Goal: Task Accomplishment & Management: Manage account settings

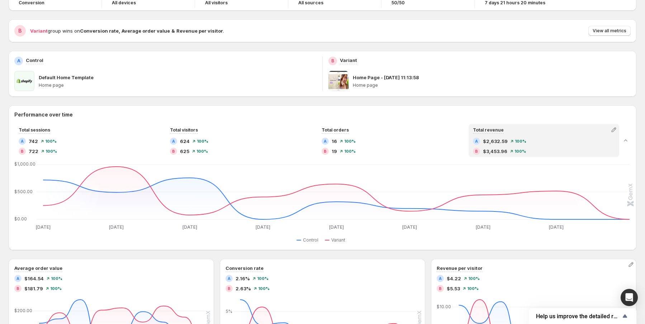
scroll to position [57, 0]
click at [511, 151] on div "B $3,453.96 100 %" at bounding box center [544, 150] width 142 height 7
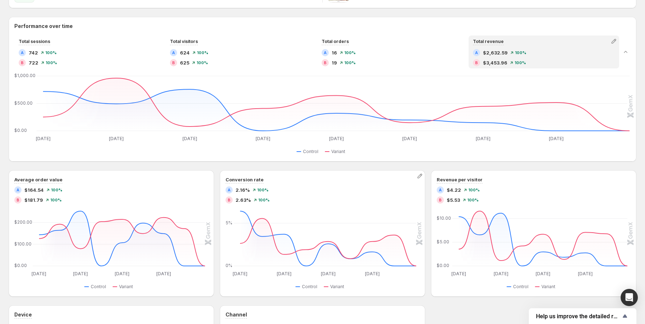
scroll to position [143, 0]
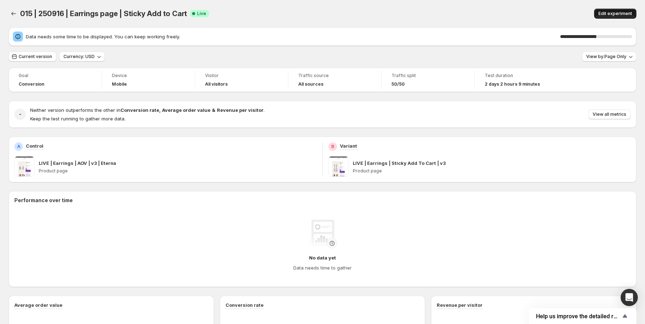
click at [620, 14] on span "Edit experiment" at bounding box center [615, 14] width 34 height 6
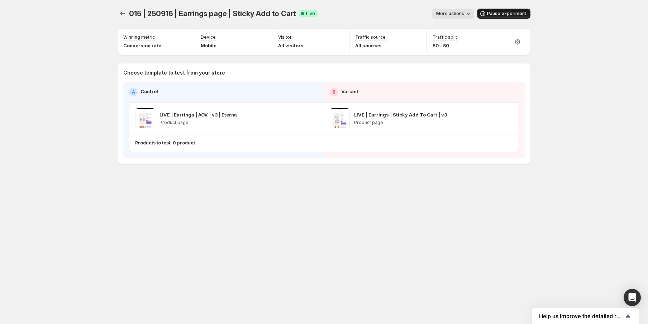
click at [510, 15] on span "Pause experiment" at bounding box center [506, 14] width 39 height 6
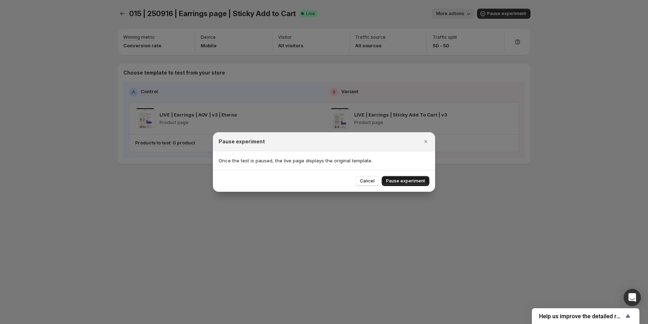
click at [411, 180] on span "Pause experiment" at bounding box center [405, 181] width 39 height 6
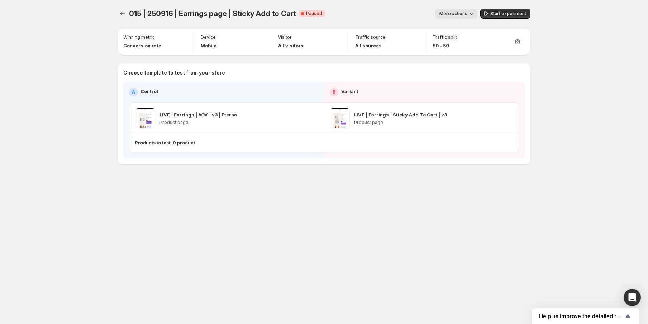
click at [459, 14] on span "More actions" at bounding box center [453, 14] width 28 height 6
click at [469, 55] on span "End experiment" at bounding box center [468, 53] width 35 height 6
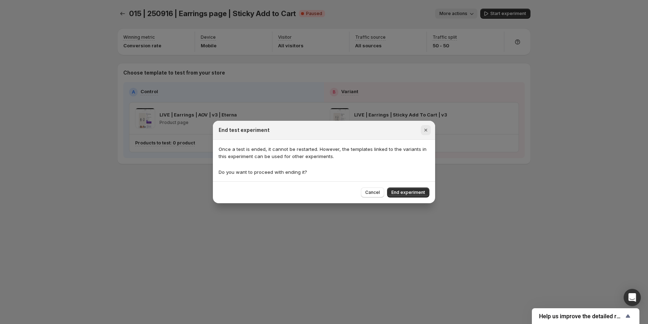
click at [424, 128] on icon "Close" at bounding box center [425, 130] width 7 height 7
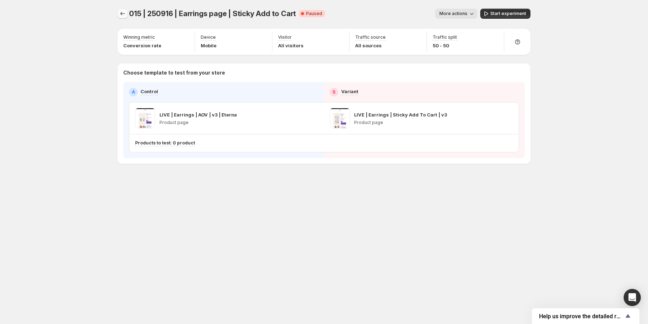
click at [121, 16] on icon "Experiments" at bounding box center [122, 13] width 7 height 7
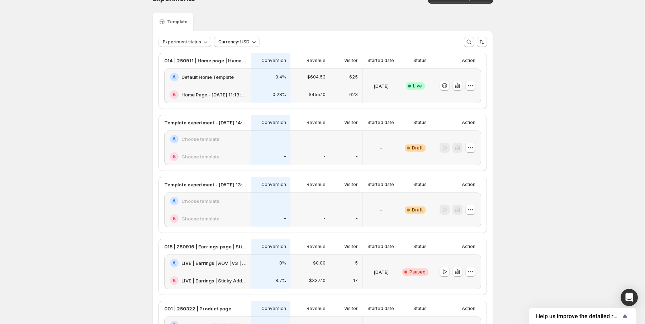
scroll to position [86, 0]
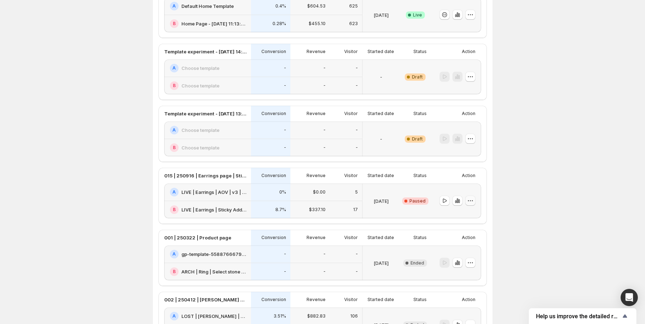
click at [473, 202] on icon "button" at bounding box center [470, 200] width 7 height 7
click at [323, 196] on div "$0.00" at bounding box center [310, 192] width 31 height 9
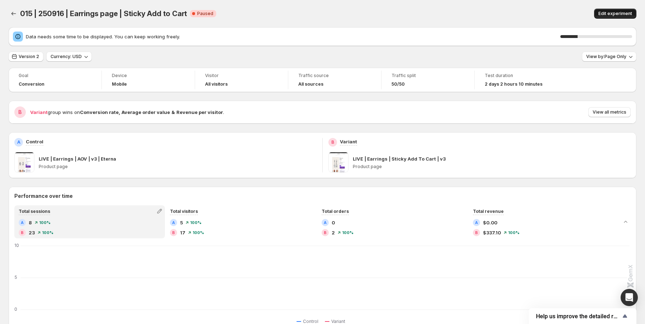
click at [615, 14] on span "Edit experiment" at bounding box center [615, 14] width 34 height 6
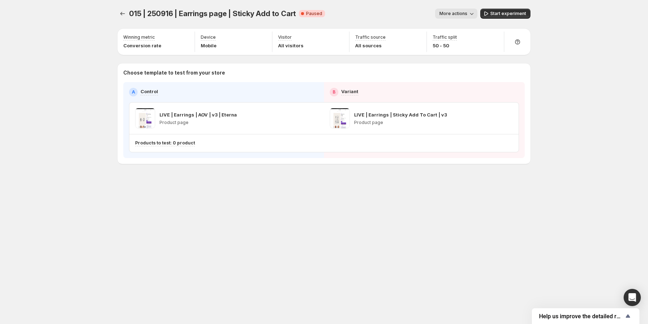
click at [473, 12] on icon "button" at bounding box center [471, 13] width 7 height 7
click at [472, 27] on span "View analytic" at bounding box center [466, 29] width 30 height 6
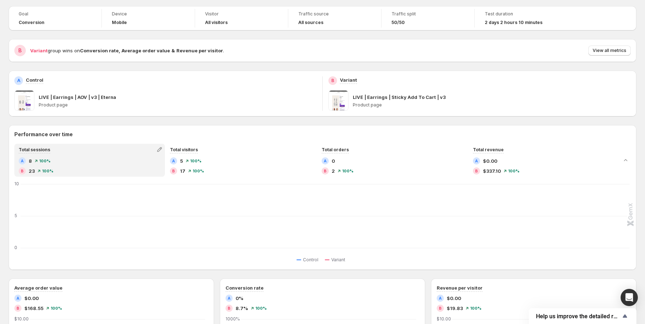
scroll to position [29, 0]
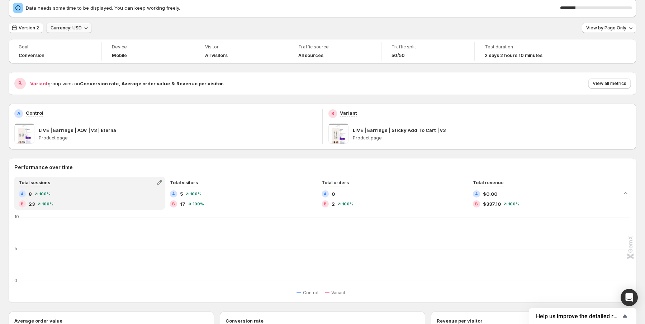
click at [61, 32] on button "Currency: USD" at bounding box center [69, 28] width 46 height 10
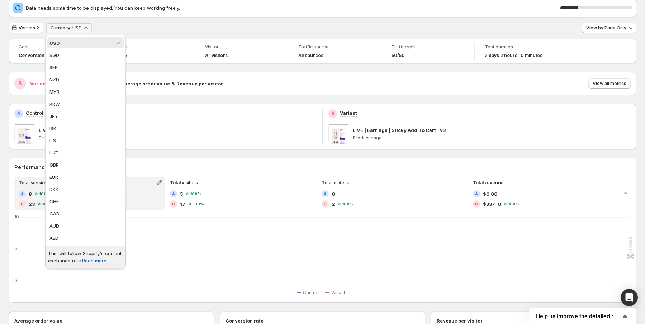
click at [62, 31] on button "Currency: USD" at bounding box center [69, 28] width 46 height 10
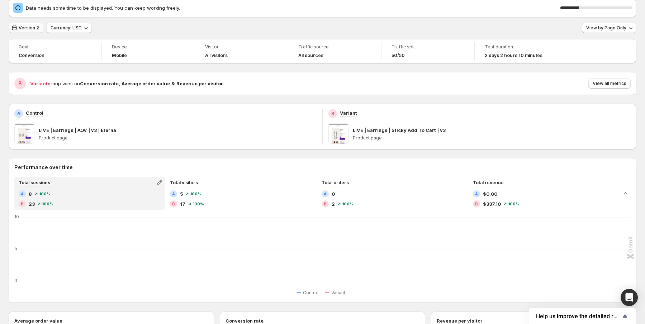
click at [34, 30] on span "Version 2" at bounding box center [29, 28] width 20 height 6
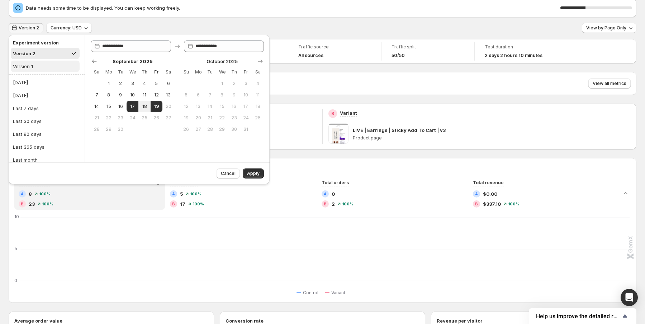
click at [51, 67] on button "Version 1" at bounding box center [45, 66] width 69 height 11
type input "**********"
click at [51, 57] on button "Version 2" at bounding box center [45, 53] width 69 height 11
type input "**********"
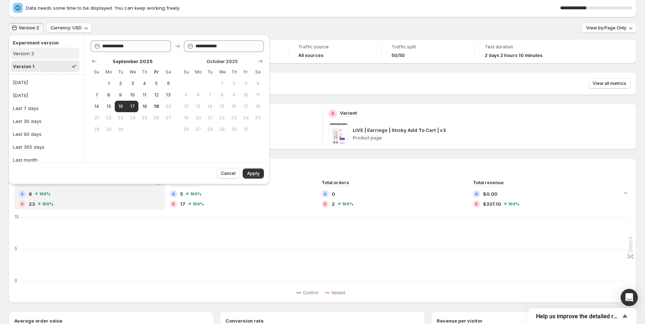
type input "**********"
click at [49, 68] on button "Version 1" at bounding box center [45, 66] width 69 height 11
type input "**********"
click at [53, 59] on button "Version 2" at bounding box center [45, 53] width 69 height 11
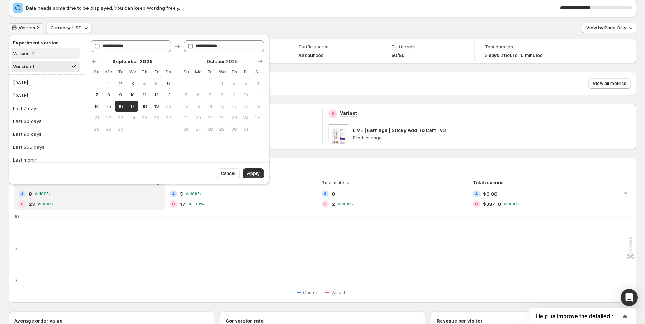
type input "**********"
click at [331, 28] on div "Version 2 Currency: USD View by: Page Only" at bounding box center [323, 28] width 628 height 10
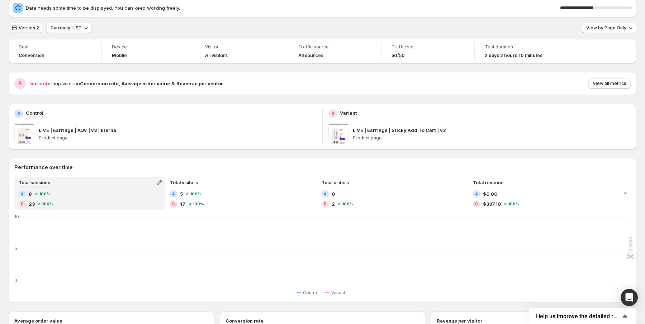
click at [25, 30] on span "Version 2" at bounding box center [29, 28] width 20 height 6
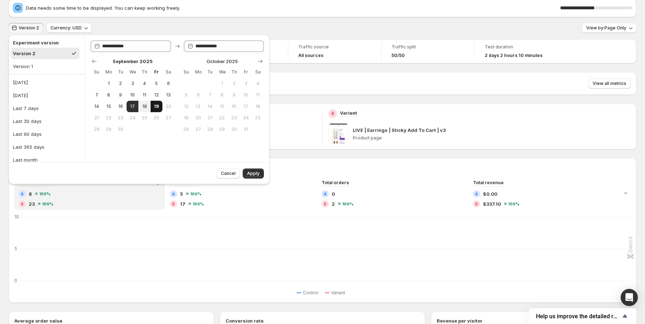
click at [160, 109] on button "19" at bounding box center [157, 106] width 12 height 11
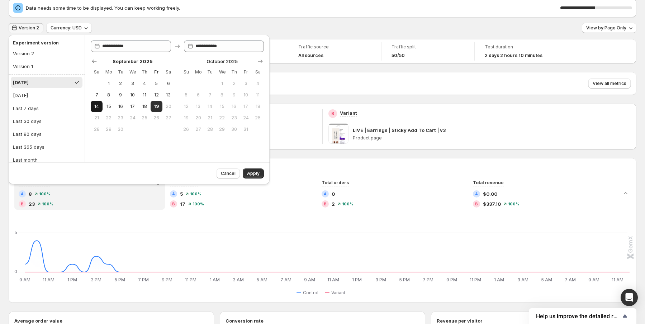
click at [96, 107] on span "14" at bounding box center [97, 107] width 6 height 6
type input "**********"
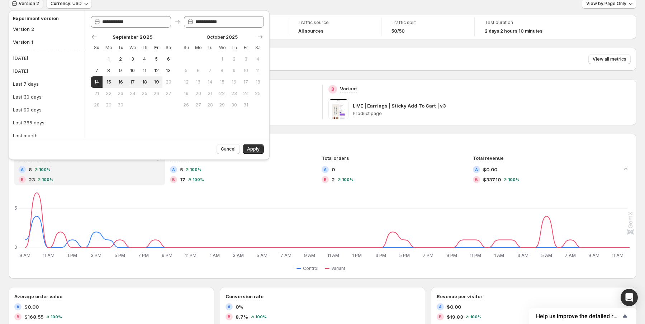
click at [313, 14] on div "Version 2 Currency: USD View by: Page Only Goal Conversion Device Mobile Visito…" at bounding box center [323, 281] width 628 height 564
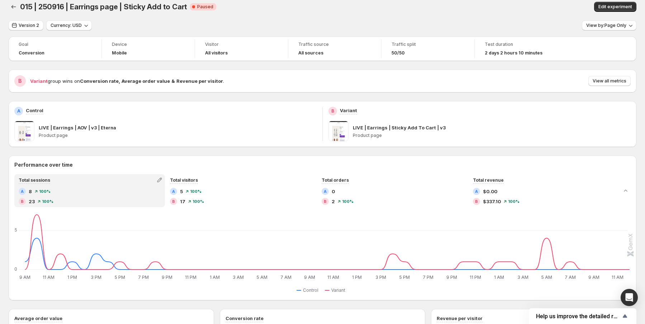
scroll to position [0, 0]
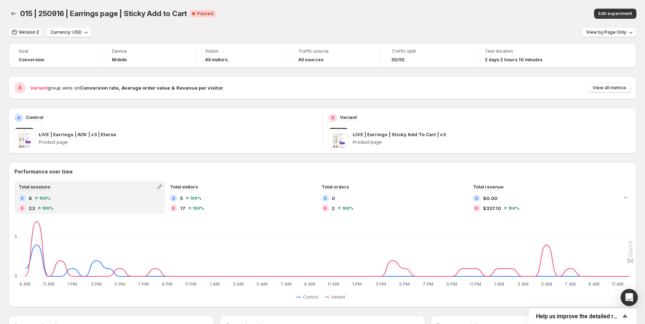
click at [26, 34] on span "Version 2" at bounding box center [29, 32] width 20 height 6
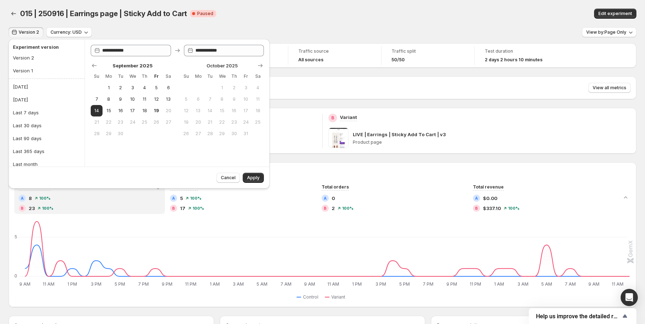
click at [261, 20] on div "015 | 250916 | Earrings page | Sticky Add to Cart. This page is ready 015 | 250…" at bounding box center [323, 13] width 628 height 27
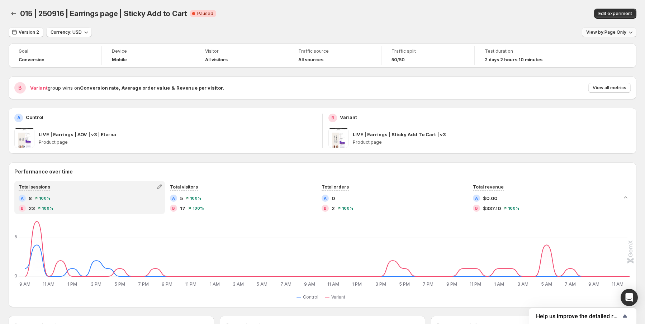
click at [625, 31] on span "View by: Page Only" at bounding box center [606, 32] width 40 height 6
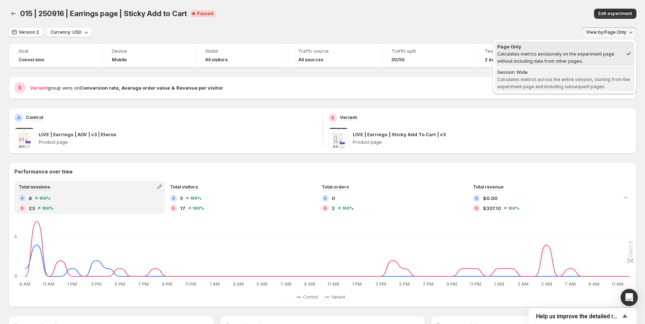
click at [569, 72] on div "Session Wide" at bounding box center [564, 71] width 135 height 7
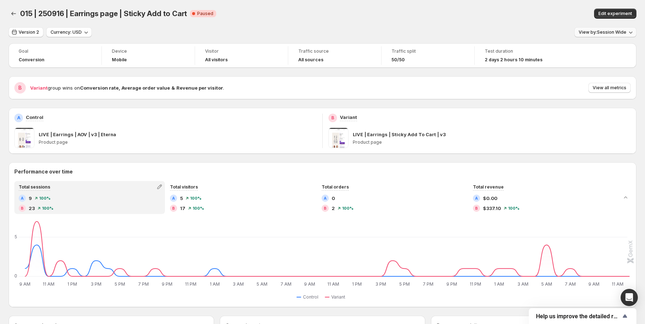
click at [619, 30] on span "View by: Session Wide" at bounding box center [602, 32] width 48 height 6
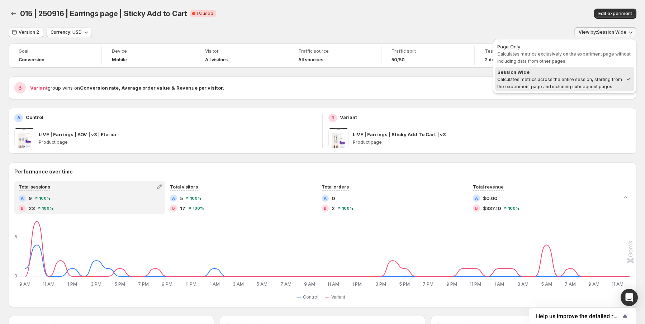
click at [597, 20] on div "015 | 250916 | Earrings page | Sticky Add to Cart. This page is ready 015 | 250…" at bounding box center [323, 13] width 628 height 27
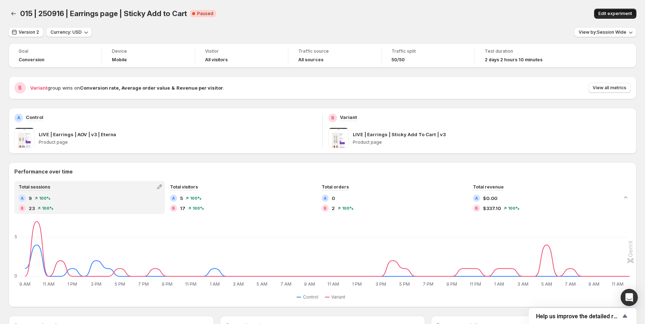
click at [616, 14] on span "Edit experiment" at bounding box center [615, 14] width 34 height 6
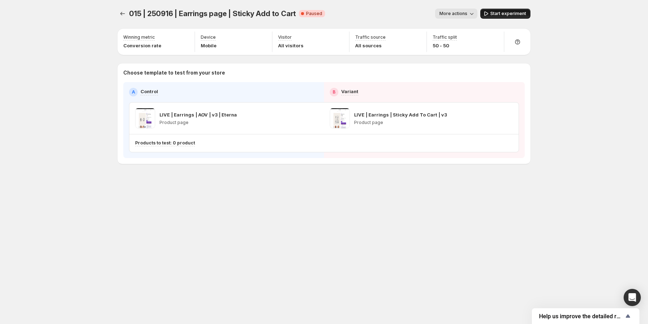
click at [491, 16] on span "Start experiment" at bounding box center [508, 14] width 36 height 6
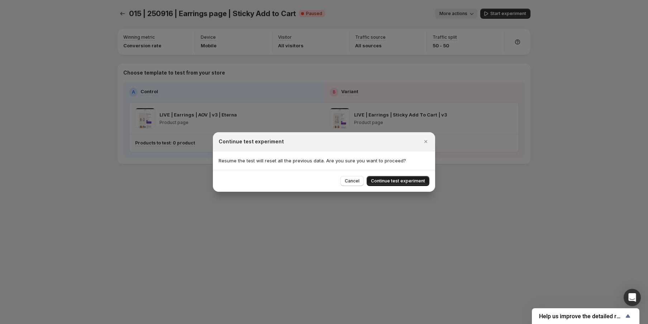
click at [385, 183] on span "Continue test experiment" at bounding box center [398, 181] width 54 height 6
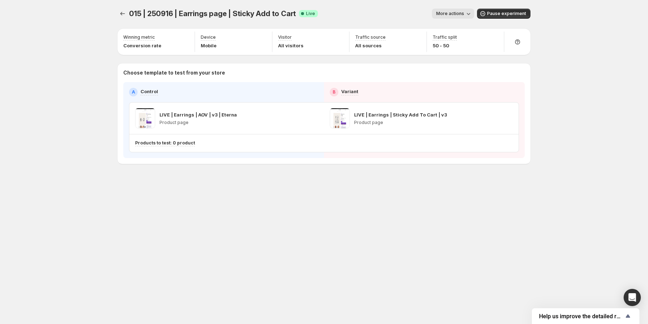
click at [448, 17] on button "More actions" at bounding box center [453, 14] width 42 height 10
click at [450, 24] on button "View analytic" at bounding box center [481, 28] width 89 height 11
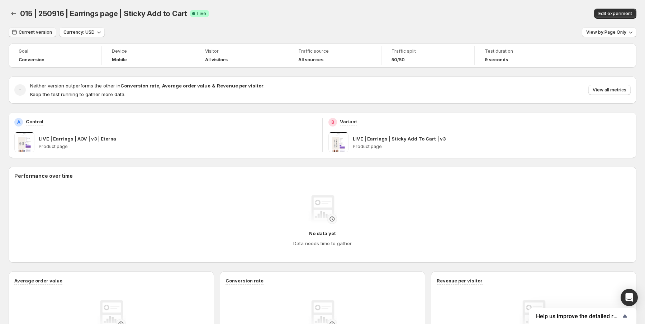
click at [34, 31] on span "Current version" at bounding box center [35, 32] width 33 height 6
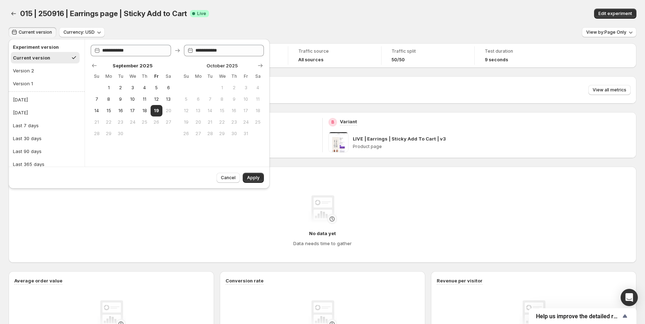
click at [34, 32] on span "Current version" at bounding box center [35, 32] width 33 height 6
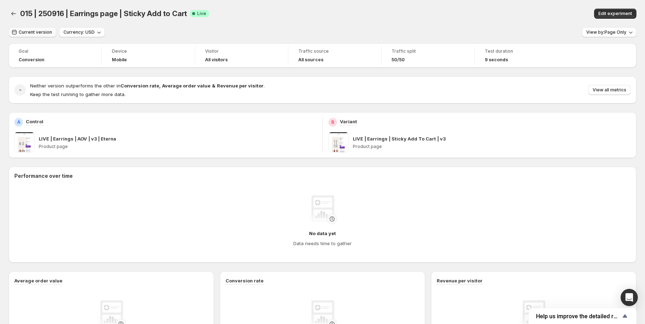
click at [40, 31] on span "Current version" at bounding box center [35, 32] width 33 height 6
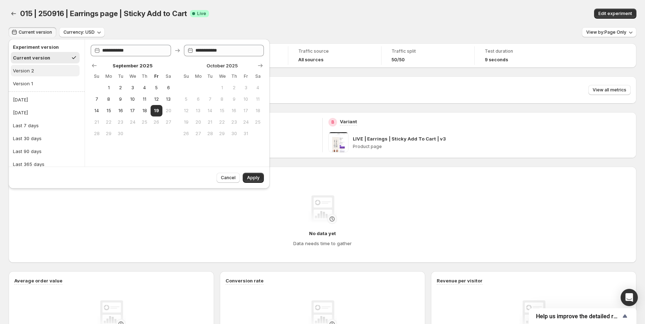
click at [37, 71] on button "Version 2" at bounding box center [45, 70] width 69 height 11
click at [53, 84] on button "Version 1" at bounding box center [45, 83] width 69 height 11
type input "**********"
click at [51, 70] on button "Version 2" at bounding box center [45, 70] width 69 height 11
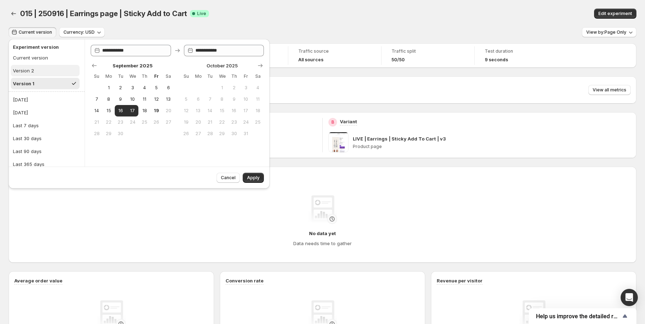
type input "**********"
click at [52, 82] on button "Version 1" at bounding box center [45, 83] width 69 height 11
type input "**********"
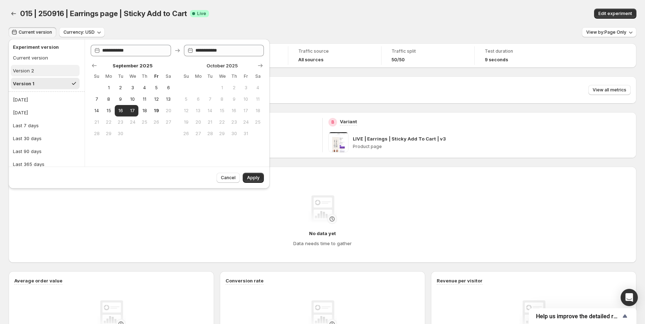
click at [49, 71] on button "Version 2" at bounding box center [45, 70] width 69 height 11
type input "**********"
click at [254, 174] on button "Apply" at bounding box center [253, 178] width 21 height 10
